Goal: Transaction & Acquisition: Purchase product/service

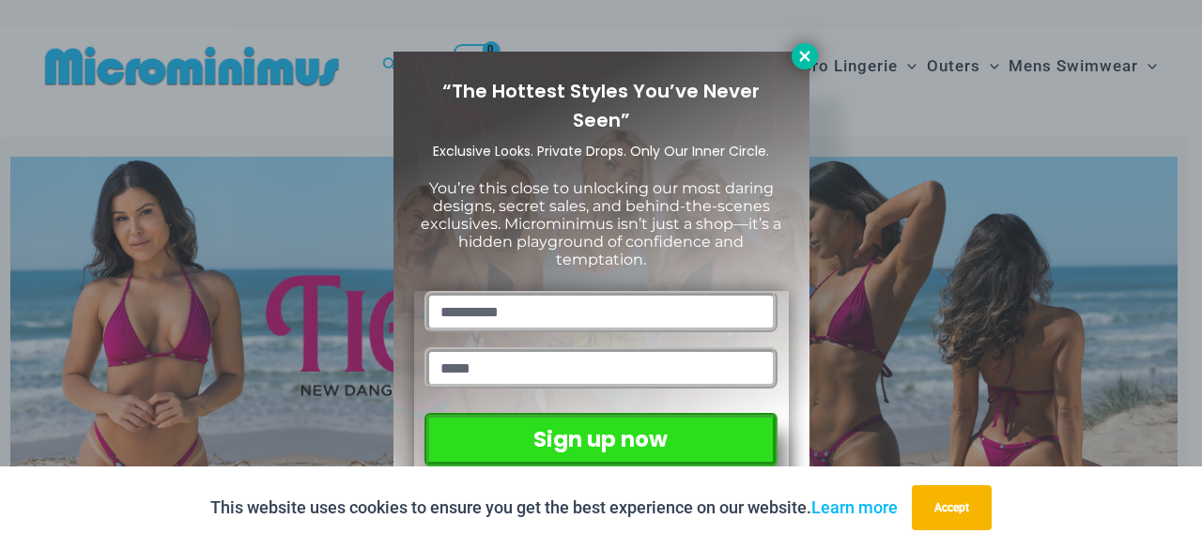
drag, startPoint x: 712, startPoint y: 354, endPoint x: 811, endPoint y: 50, distance: 320.1
click at [809, 52] on div "“The Hottest Styles You’ve Never Seen” Exclusive Looks. Private Drops. Only Our…" at bounding box center [601, 279] width 416 height 455
click at [811, 50] on icon at bounding box center [804, 56] width 17 height 17
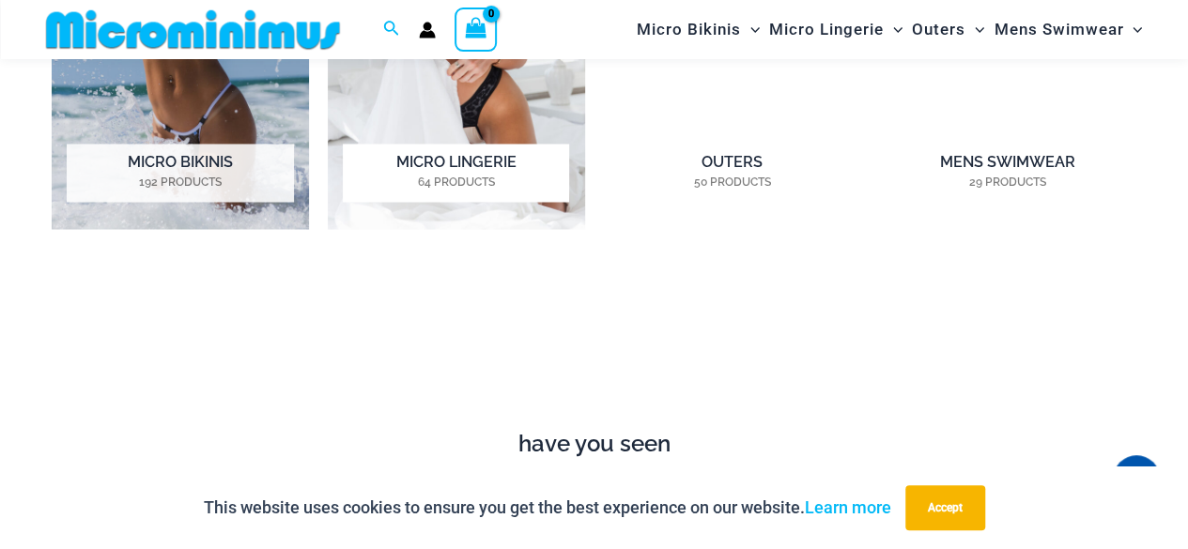
scroll to position [1505, 0]
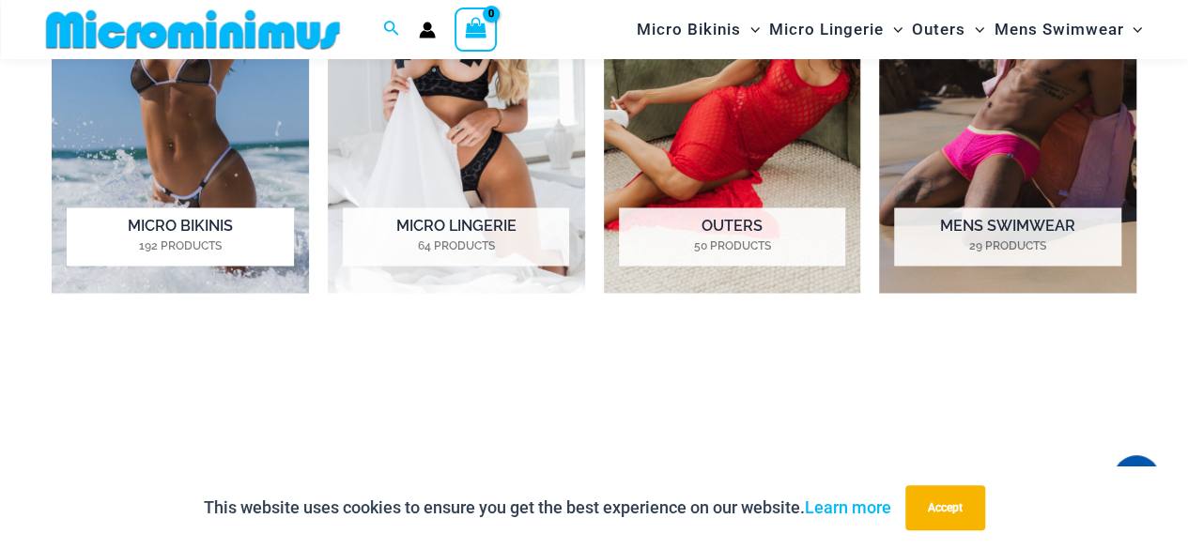
click at [212, 238] on mark "192 Products" at bounding box center [180, 246] width 226 height 17
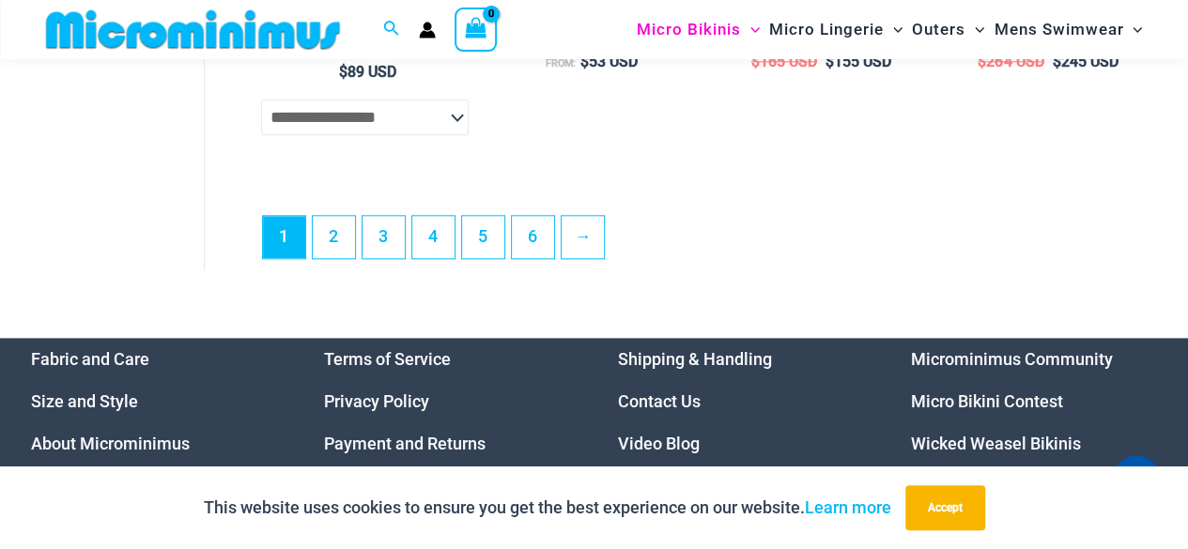
scroll to position [4556, 0]
click at [505, 253] on ul "1 2 3 4 5 6 →" at bounding box center [705, 242] width 886 height 54
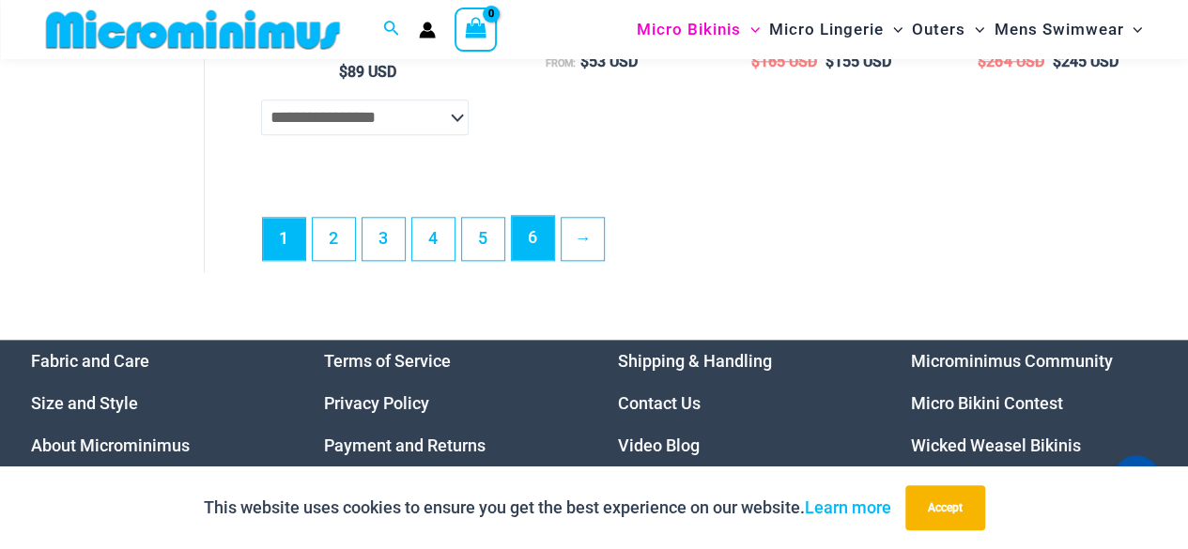
click at [520, 253] on link "6" at bounding box center [533, 238] width 42 height 44
